Goal: Task Accomplishment & Management: Use online tool/utility

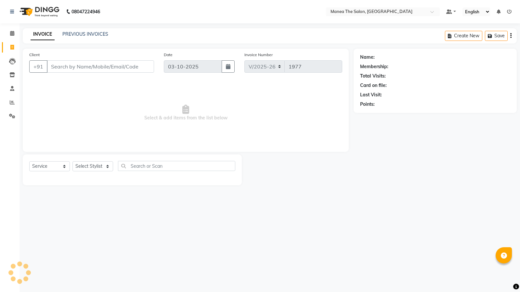
select select "5514"
select select "service"
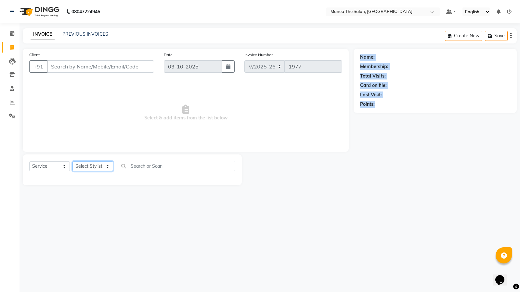
click at [108, 166] on select "Select Stylist [PERSON_NAME] [PERSON_NAME] [PERSON_NAME] [PERSON_NAME] [PERSON_…" at bounding box center [92, 166] width 41 height 10
select select "91732"
click at [72, 161] on select "Select Stylist [PERSON_NAME] [PERSON_NAME] [PERSON_NAME] [PERSON_NAME] [PERSON_…" at bounding box center [92, 166] width 41 height 10
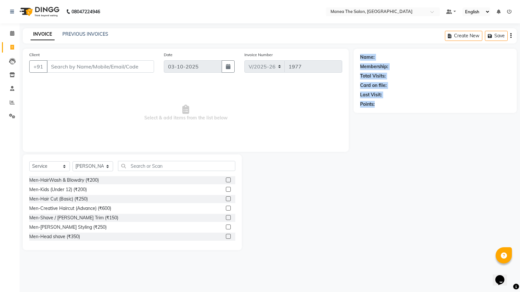
click at [226, 199] on label at bounding box center [228, 199] width 5 height 5
click at [226, 199] on input "checkbox" at bounding box center [228, 199] width 4 height 4
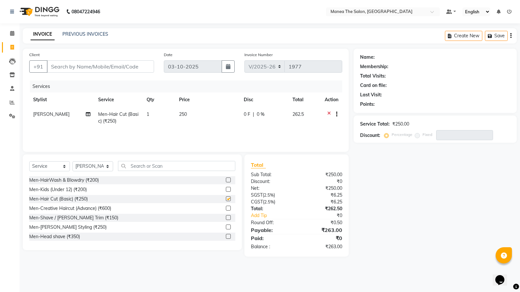
checkbox input "false"
click at [226, 218] on label at bounding box center [228, 217] width 5 height 5
click at [226, 218] on input "checkbox" at bounding box center [228, 218] width 4 height 4
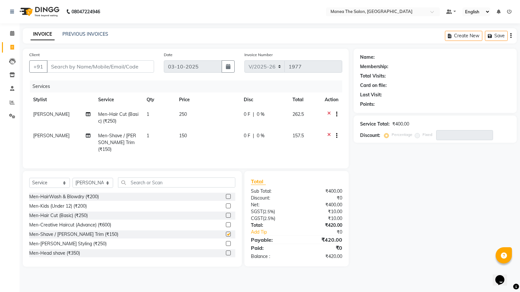
checkbox input "false"
click at [123, 67] on input "Client" at bounding box center [100, 66] width 107 height 12
type input "7"
type input "0"
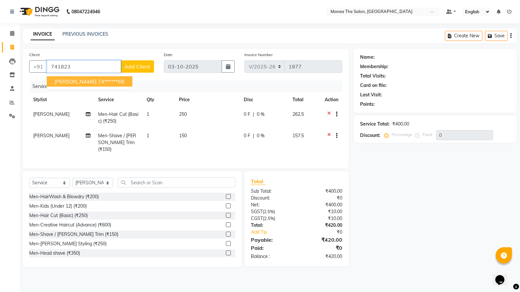
click at [98, 82] on ngb-highlight "74******68" at bounding box center [111, 81] width 27 height 6
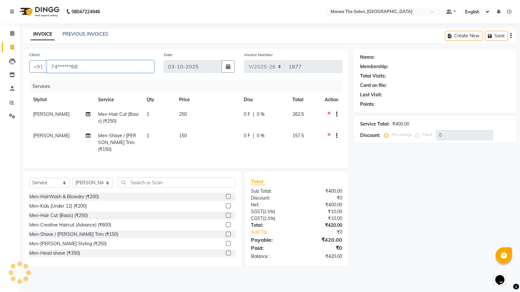
type input "74******68"
select select "1: Object"
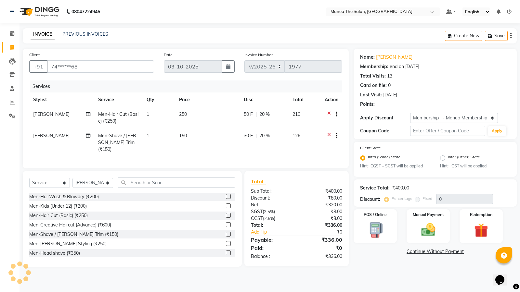
type input "20"
click at [428, 228] on img at bounding box center [427, 230] width 23 height 17
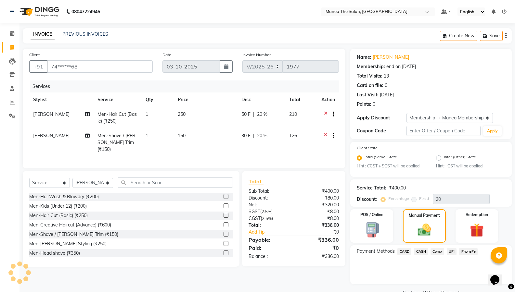
click at [452, 252] on span "UPI" at bounding box center [452, 251] width 10 height 7
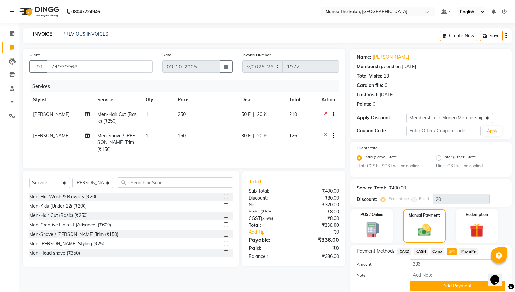
click at [453, 251] on span "UPI" at bounding box center [452, 251] width 10 height 7
click at [446, 286] on button "Add Payment" at bounding box center [458, 286] width 96 height 10
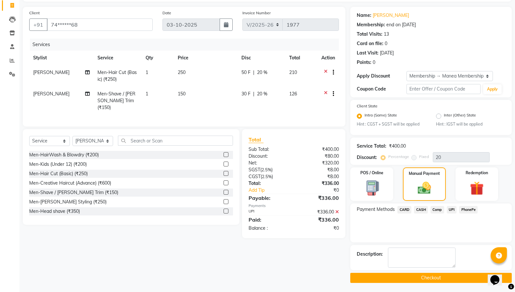
scroll to position [43, 0]
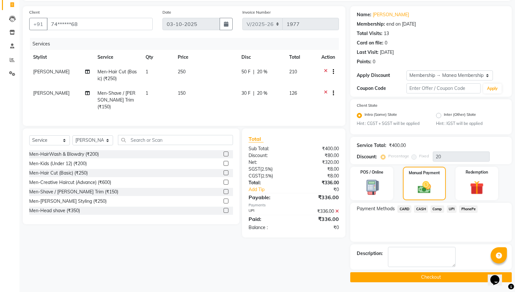
click at [427, 277] on button "Checkout" at bounding box center [430, 278] width 161 height 10
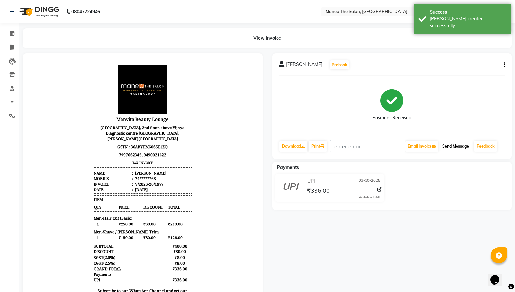
click at [458, 145] on button "Send Message" at bounding box center [456, 146] width 32 height 11
